Goal: Task Accomplishment & Management: Manage account settings

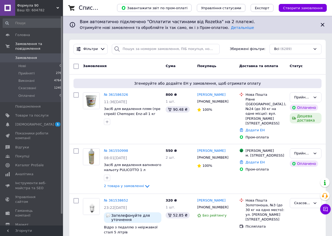
click at [59, 7] on icon at bounding box center [57, 8] width 3 height 3
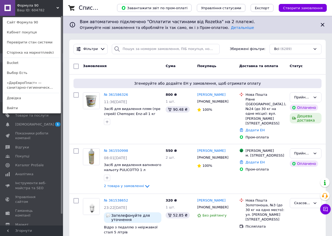
click at [58, 7] on icon at bounding box center [57, 8] width 3 height 3
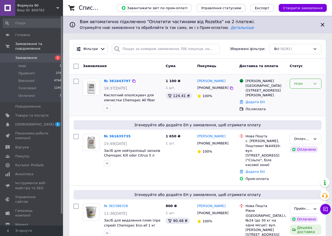
click at [315, 83] on icon at bounding box center [315, 84] width 3 height 2
click at [303, 92] on li "Прийнято" at bounding box center [305, 95] width 31 height 10
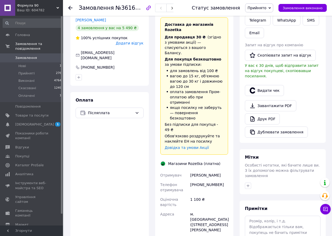
scroll to position [131, 0]
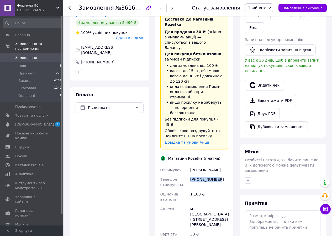
drag, startPoint x: 191, startPoint y: 154, endPoint x: 222, endPoint y: 156, distance: 31.6
click at [222, 174] on div "+380976603857" at bounding box center [209, 181] width 40 height 15
copy div "+380976603857"
drag, startPoint x: 190, startPoint y: 183, endPoint x: 224, endPoint y: 194, distance: 35.4
click at [224, 204] on div "м. Яворів (Львівська обл., Яворівський р-н.), Тичини, 3" at bounding box center [209, 216] width 40 height 25
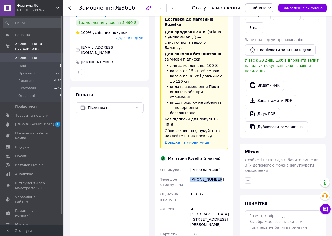
copy div "м. Яворів (Львівська обл., Яворівський р-н.), Тичини, 3"
drag, startPoint x: 191, startPoint y: 143, endPoint x: 221, endPoint y: 154, distance: 32.1
click at [221, 165] on div "Отримувач Ціпивко Христина Телефон отримувача +380976603857 Оціночна вартість 1…" at bounding box center [194, 217] width 70 height 104
copy div "Ціпивко Христина Телефон отримувача +380976603857"
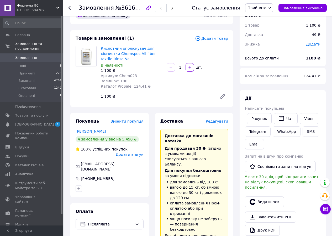
scroll to position [0, 0]
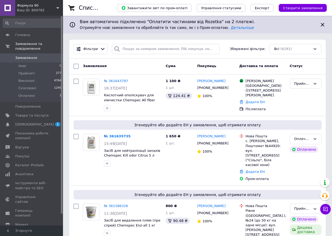
click at [57, 7] on icon at bounding box center [57, 8] width 3 height 3
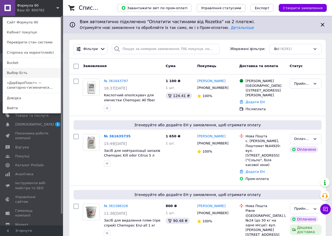
click at [19, 72] on link "Выбор Есть" at bounding box center [32, 73] width 58 height 10
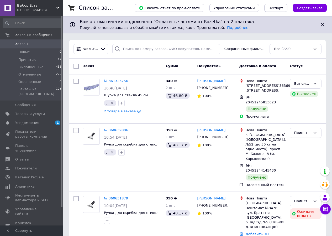
click at [58, 9] on div "Ваш ID: 3244509" at bounding box center [40, 10] width 46 height 5
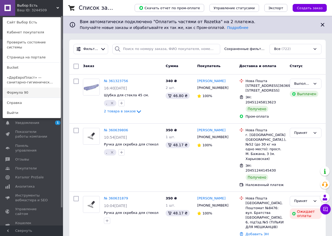
click at [17, 88] on link "Формула 90" at bounding box center [32, 92] width 58 height 10
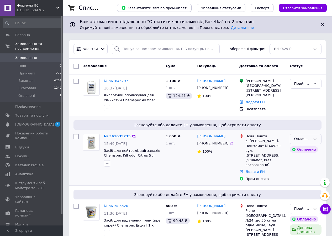
click at [316, 139] on icon at bounding box center [315, 139] width 3 height 2
click at [310, 148] on li "Прийнято" at bounding box center [305, 150] width 31 height 10
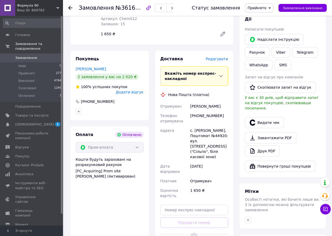
scroll to position [236, 0]
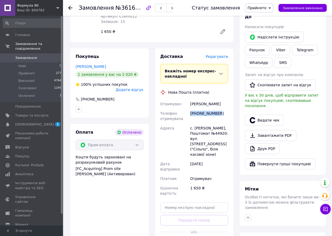
drag, startPoint x: 191, startPoint y: 101, endPoint x: 222, endPoint y: 101, distance: 31.5
click at [222, 108] on div "[PHONE_NUMBER]" at bounding box center [209, 115] width 40 height 15
copy div "[PHONE_NUMBER]"
drag, startPoint x: 190, startPoint y: 118, endPoint x: 223, endPoint y: 139, distance: 38.6
click at [223, 139] on div "с. [PERSON_NAME], Поштомат №44920: вул. [STREET_ADDRESS] ("Сільпо", біля касово…" at bounding box center [209, 141] width 40 height 36
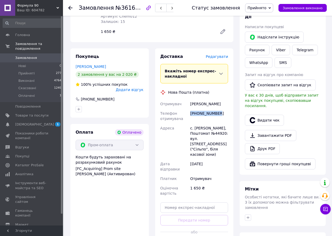
copy div "с. [PERSON_NAME], Поштомат №44920: вул. [STREET_ADDRESS] ("Сільпо", біля касово…"
drag, startPoint x: 191, startPoint y: 93, endPoint x: 220, endPoint y: 104, distance: 31.1
click at [220, 104] on div "Отримувач Мельніков Ярослав Телефон отримувача +380934877599 Адреса с. Віта-Пош…" at bounding box center [194, 148] width 70 height 99
copy div "Мельніков Ярослав Телефон отримувача +380934877599"
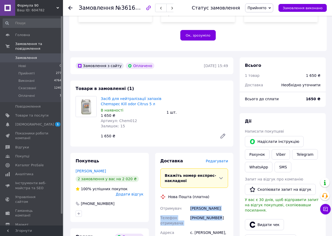
scroll to position [131, 0]
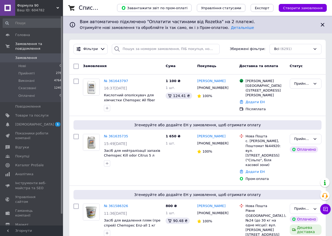
click at [58, 7] on icon at bounding box center [57, 8] width 3 height 3
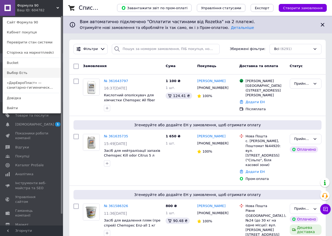
click at [19, 73] on link "Выбор Есть" at bounding box center [32, 73] width 58 height 10
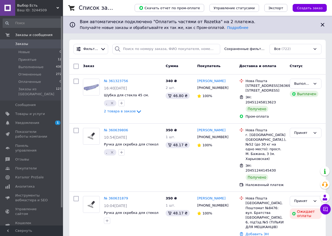
click at [57, 6] on div "Выбор Есть Ваш ID: 3244509" at bounding box center [39, 8] width 48 height 16
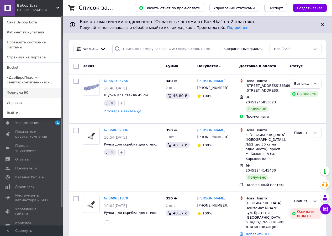
click at [18, 88] on link "Формула 90" at bounding box center [32, 92] width 58 height 10
